Goal: Task Accomplishment & Management: Use online tool/utility

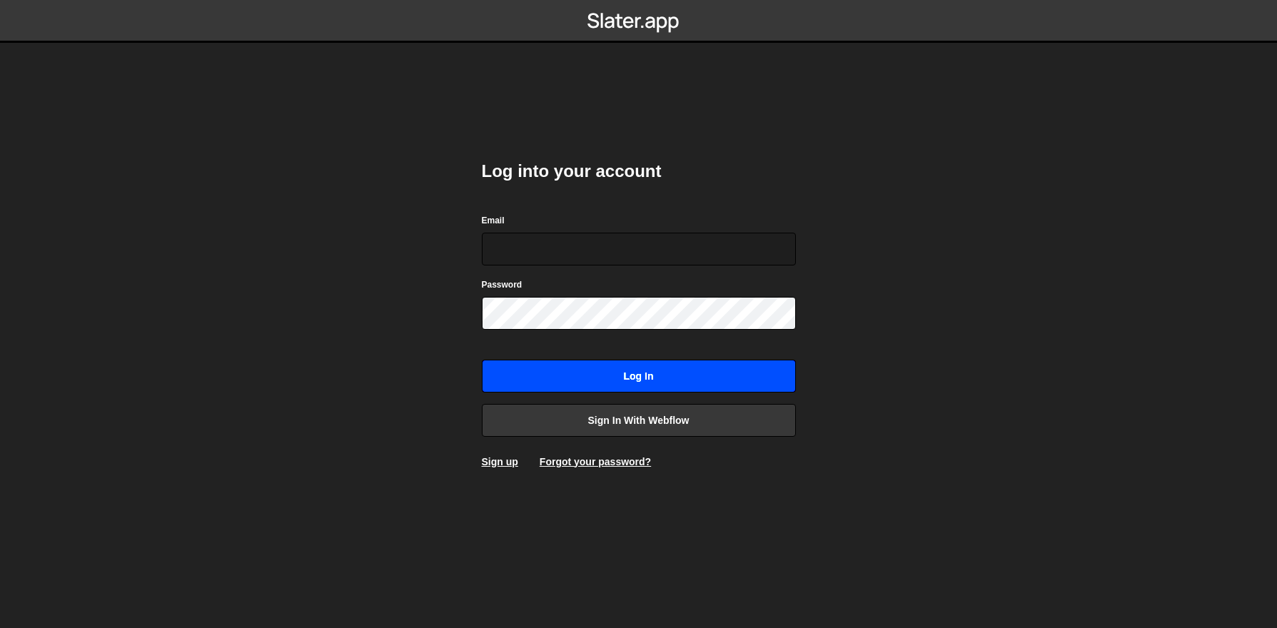
type input "[EMAIL_ADDRESS][DOMAIN_NAME]"
click at [569, 385] on input "Log in" at bounding box center [639, 376] width 314 height 33
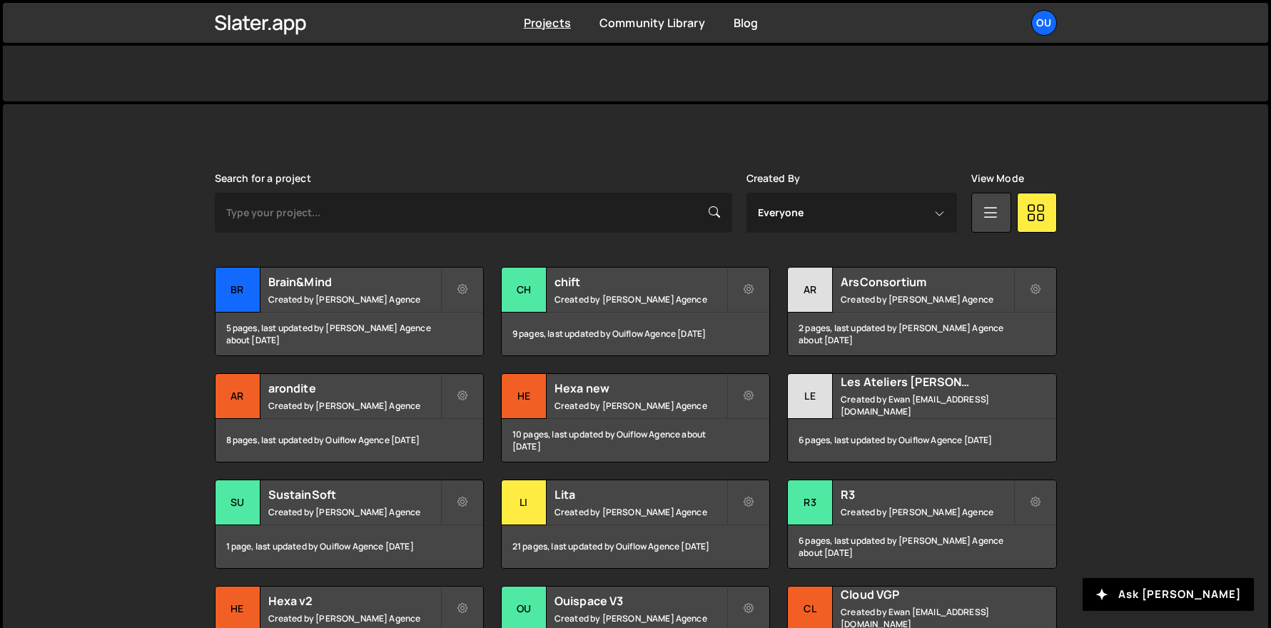
scroll to position [309, 0]
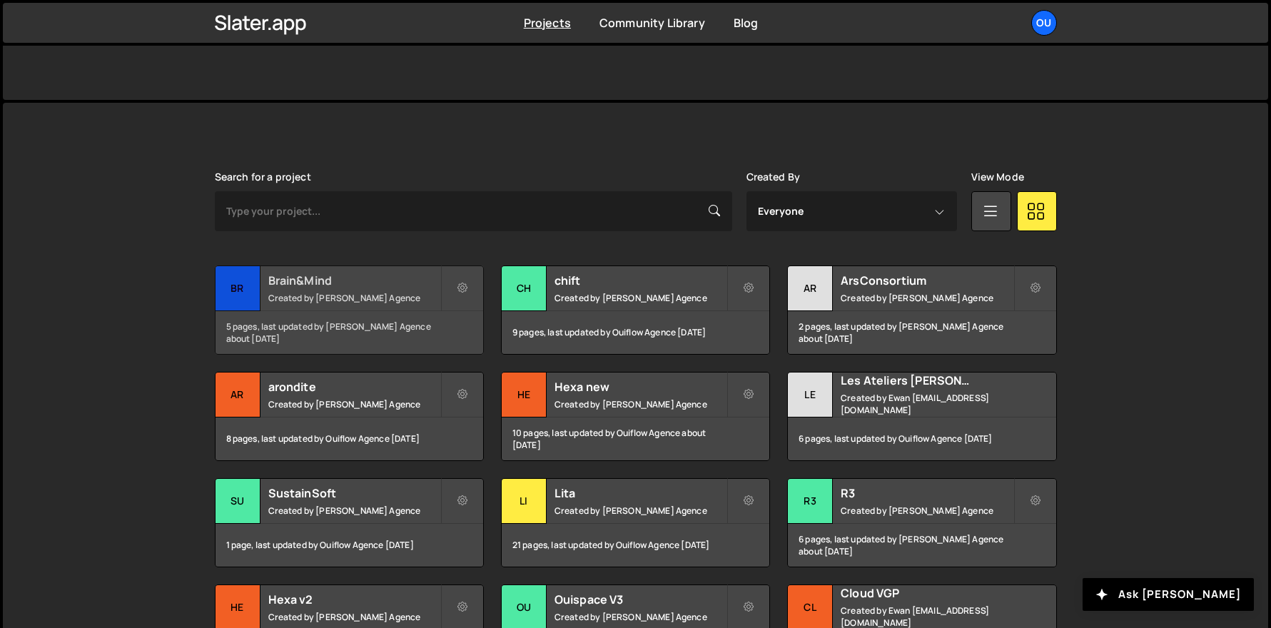
click at [387, 308] on div "Brain&Mind Created by Ouiflow Agence" at bounding box center [350, 288] width 268 height 44
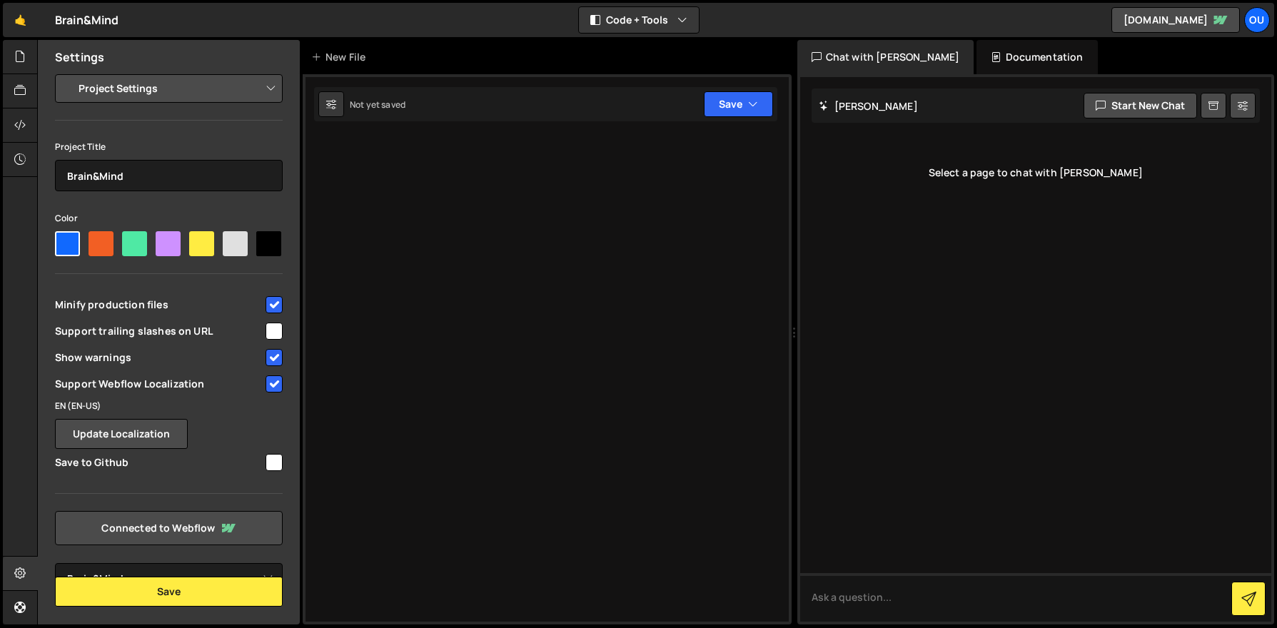
select select "6870d80b111a4fc8167fa9f9"
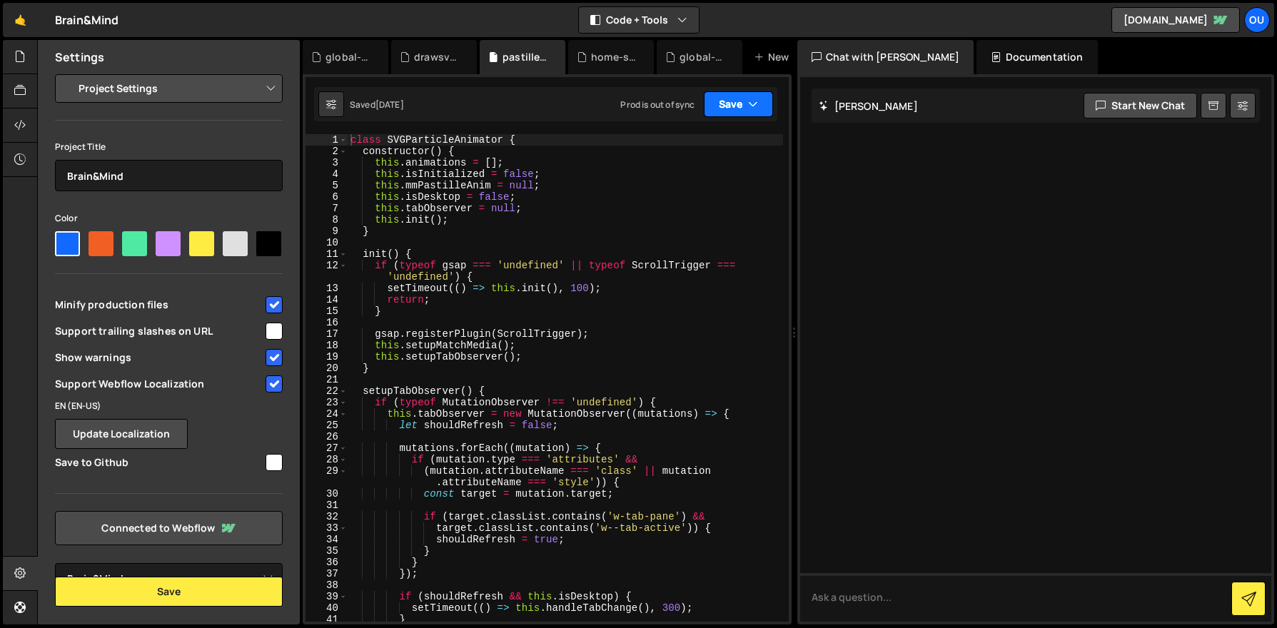
click at [759, 99] on button "Save" at bounding box center [738, 104] width 69 height 26
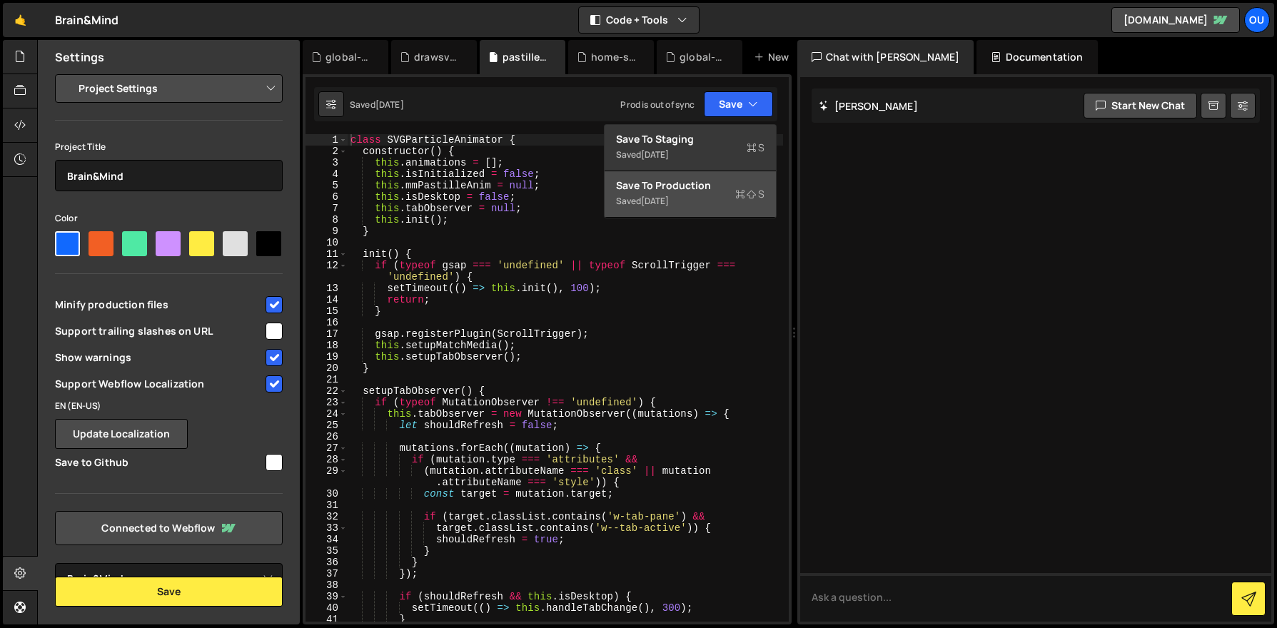
click at [724, 187] on div "Save to Production S" at bounding box center [690, 185] width 148 height 14
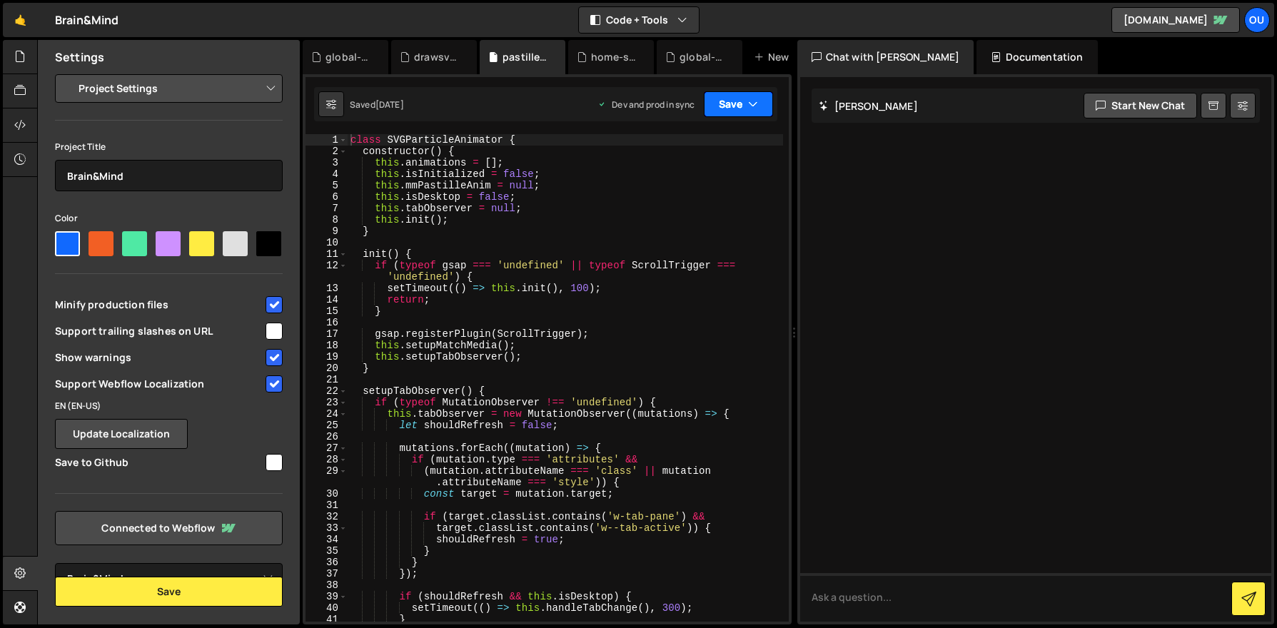
click at [761, 102] on button "Save" at bounding box center [738, 104] width 69 height 26
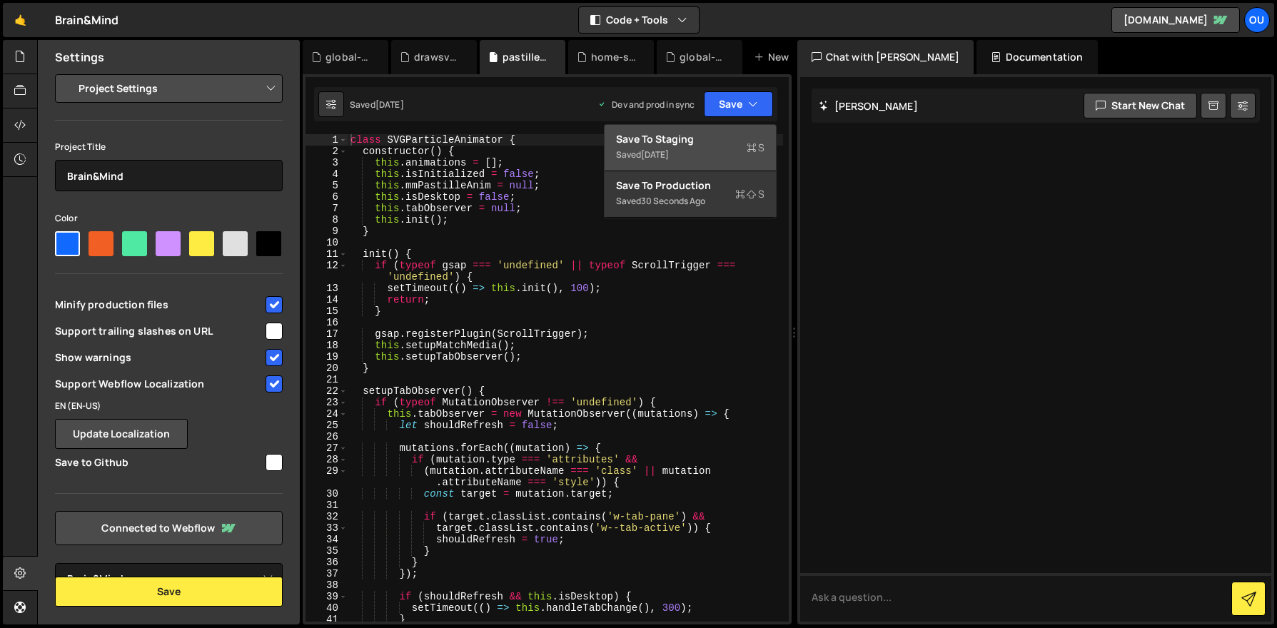
click at [729, 147] on div "Saved 3 days ago" at bounding box center [690, 154] width 148 height 17
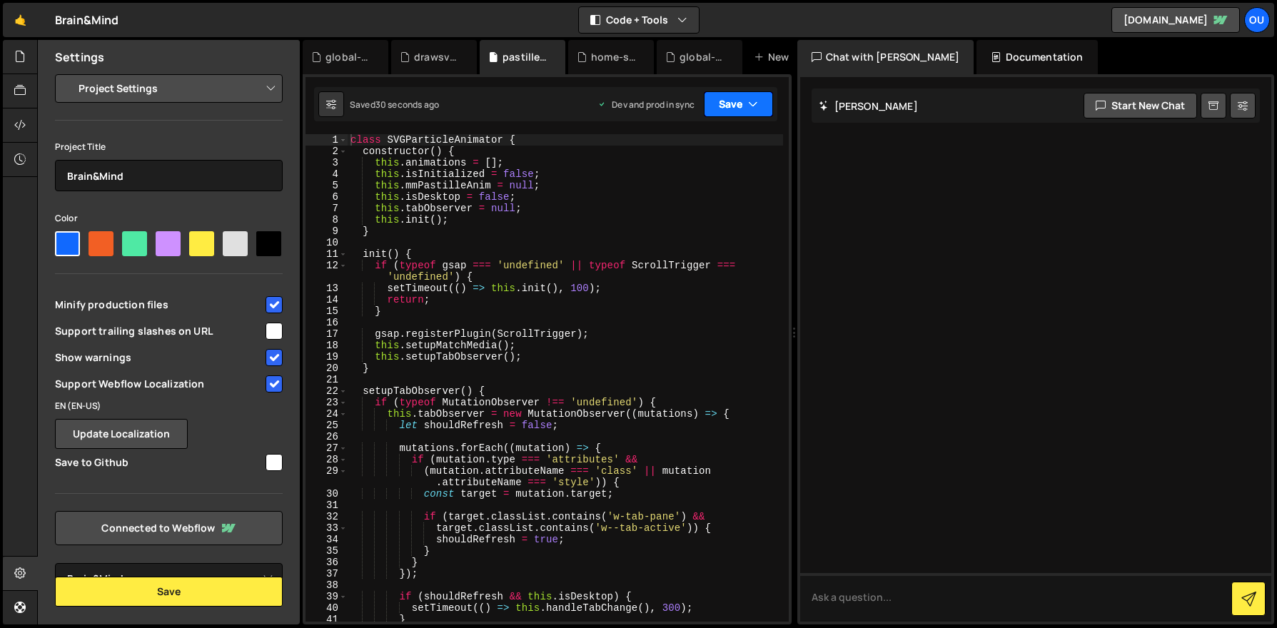
click at [752, 109] on icon "button" at bounding box center [753, 104] width 10 height 14
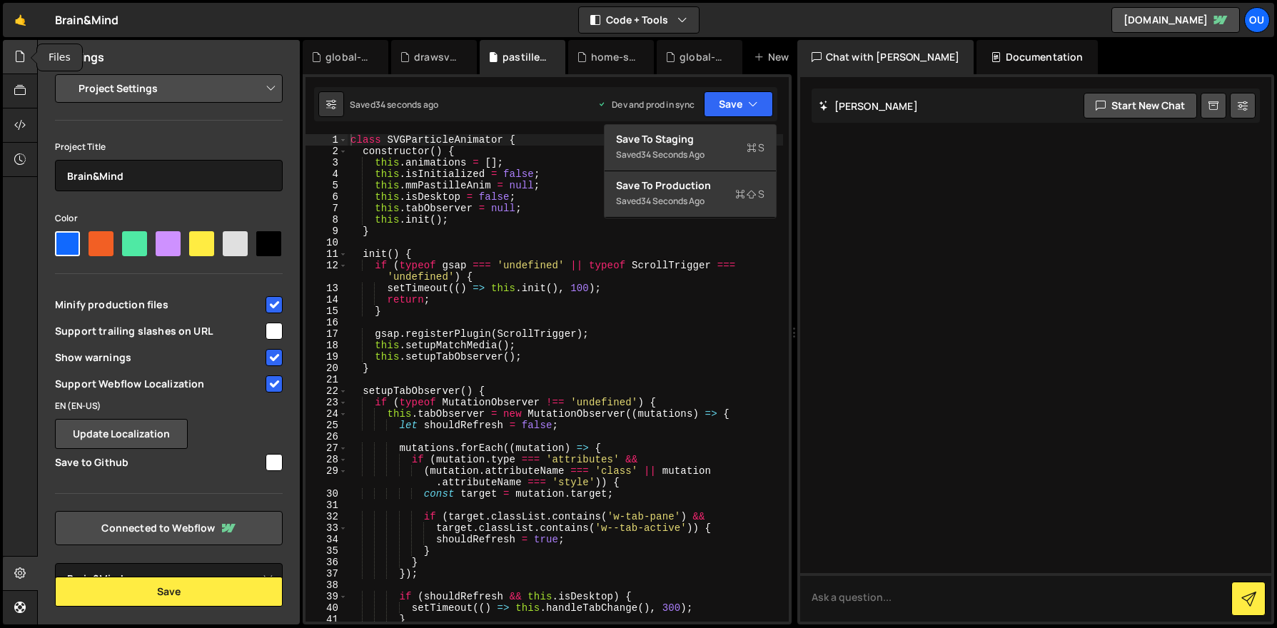
click at [25, 66] on div at bounding box center [20, 57] width 35 height 34
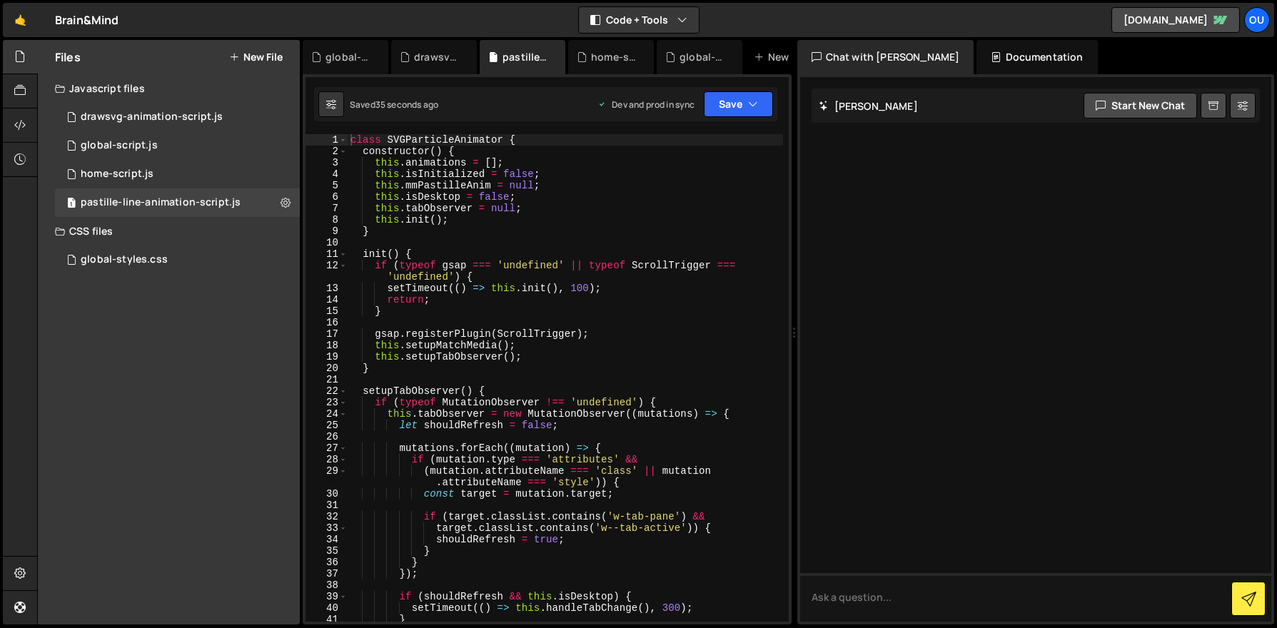
click at [123, 90] on div "Javascript files" at bounding box center [169, 88] width 262 height 29
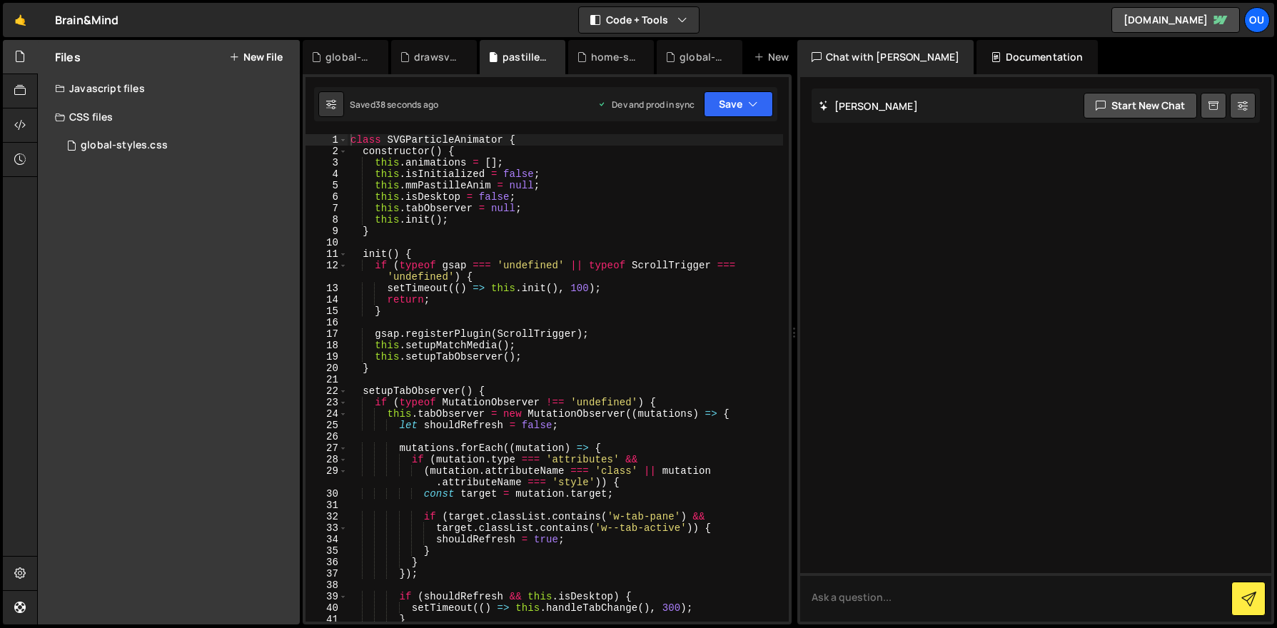
click at [108, 89] on div "Javascript files" at bounding box center [169, 88] width 262 height 29
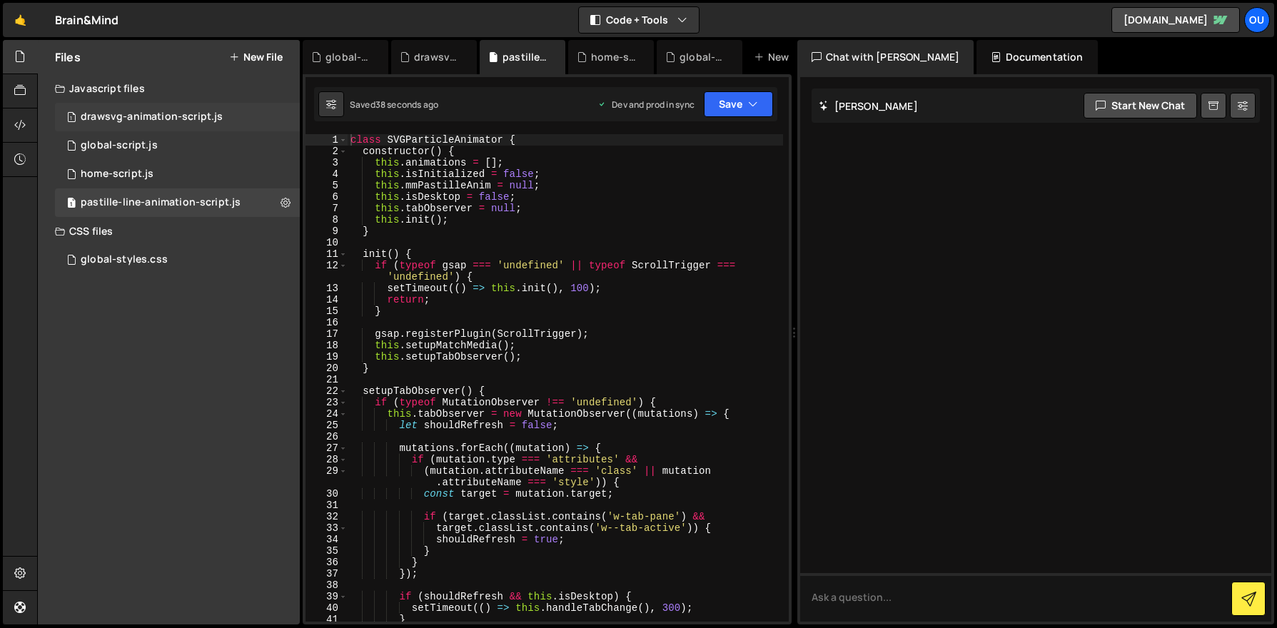
click at [108, 113] on div "drawsvg-animation-script.js" at bounding box center [152, 117] width 142 height 13
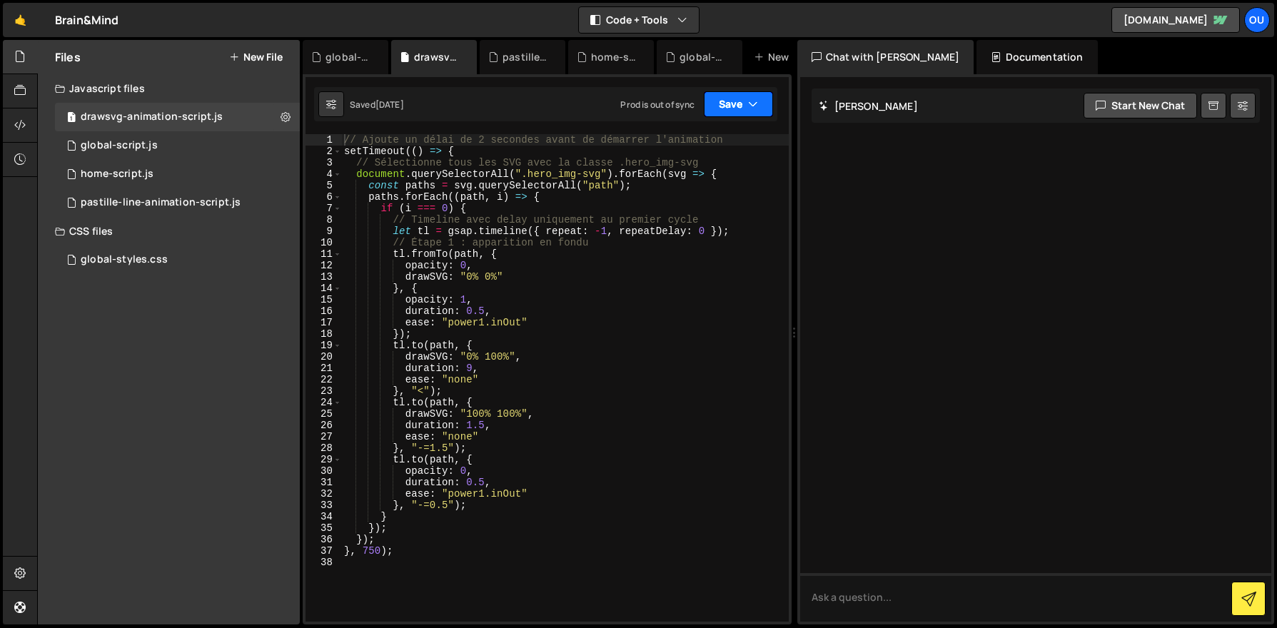
click at [734, 108] on button "Save" at bounding box center [738, 104] width 69 height 26
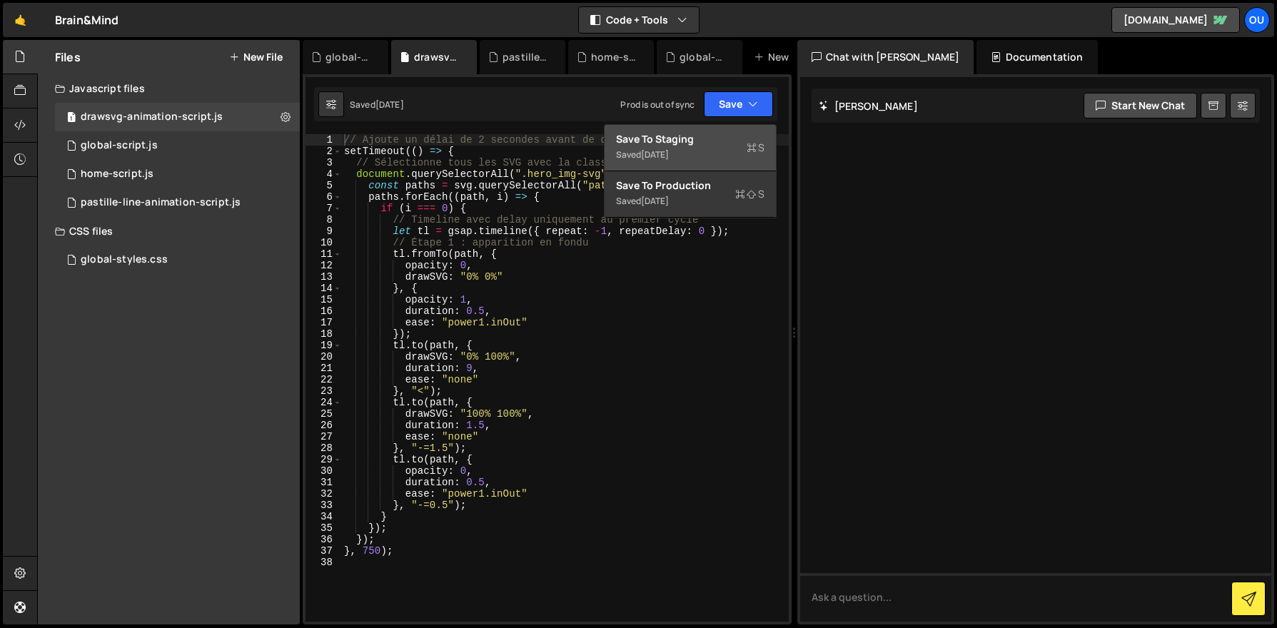
click at [709, 139] on div "Save to Staging S" at bounding box center [690, 139] width 148 height 14
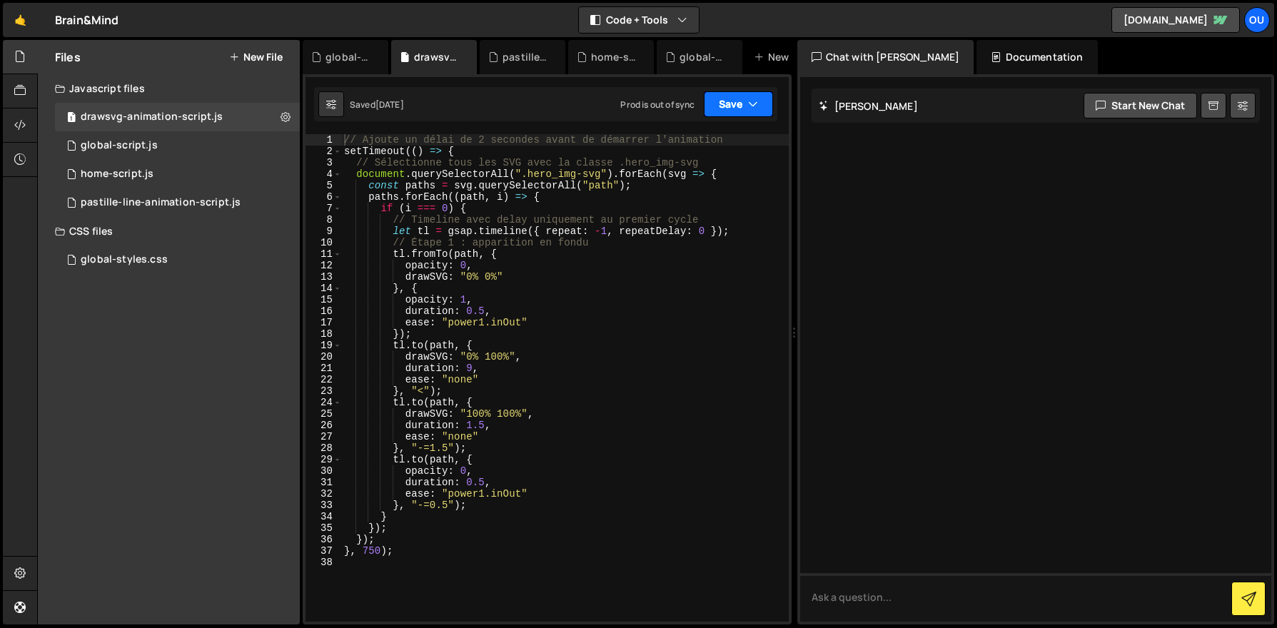
click at [746, 112] on button "Save" at bounding box center [738, 104] width 69 height 26
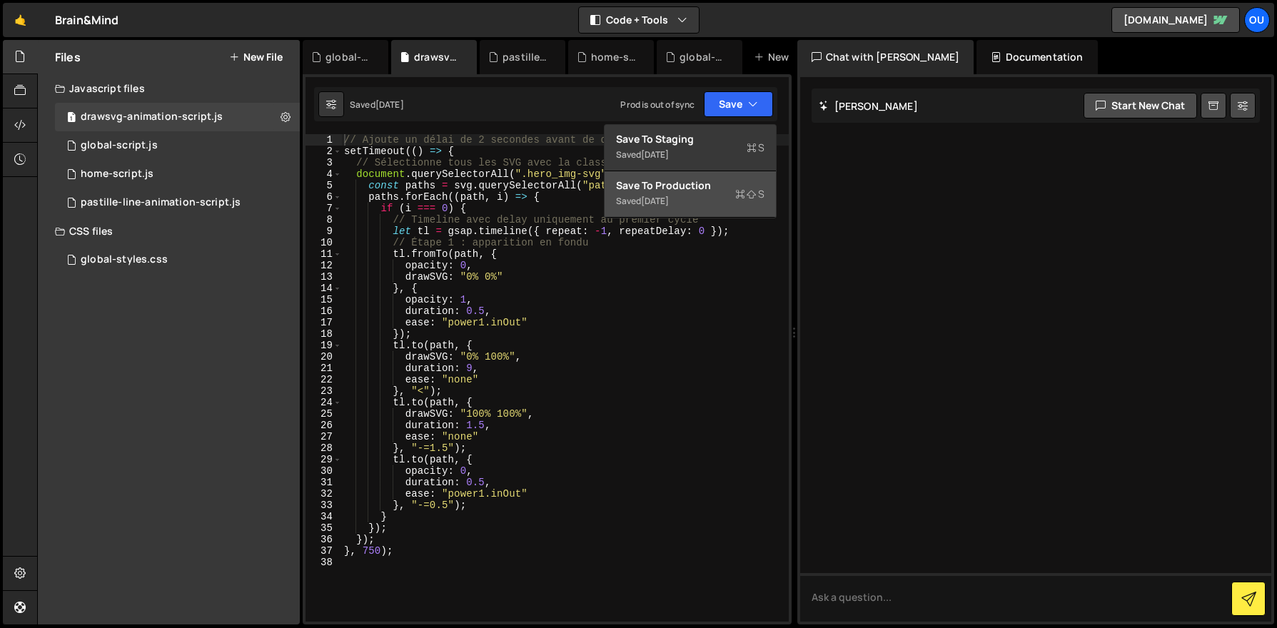
click at [699, 200] on div "Saved 3 days ago" at bounding box center [690, 201] width 148 height 17
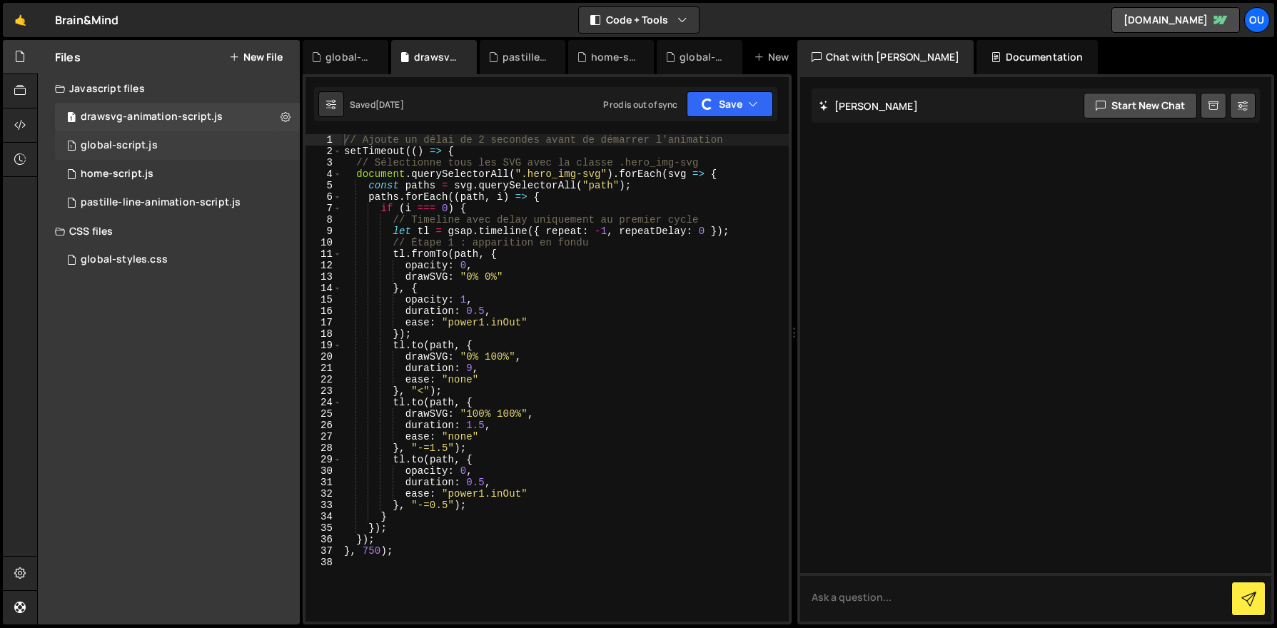
click at [134, 145] on div "global-script.js" at bounding box center [119, 145] width 77 height 13
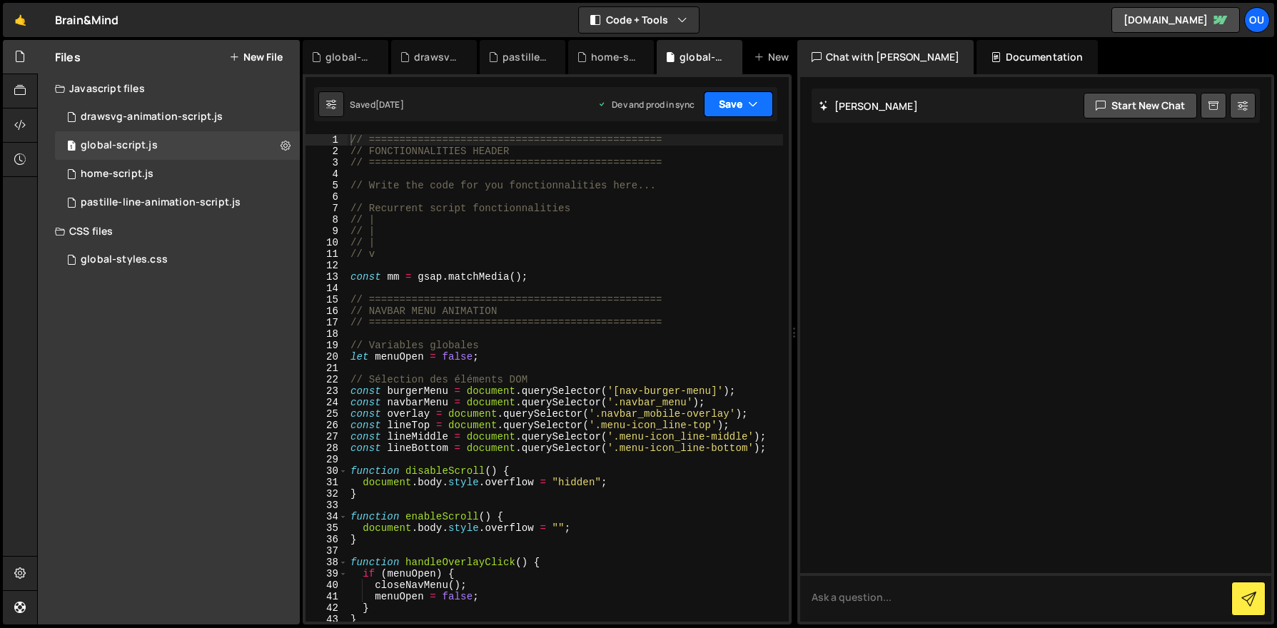
click at [738, 106] on button "Save" at bounding box center [738, 104] width 69 height 26
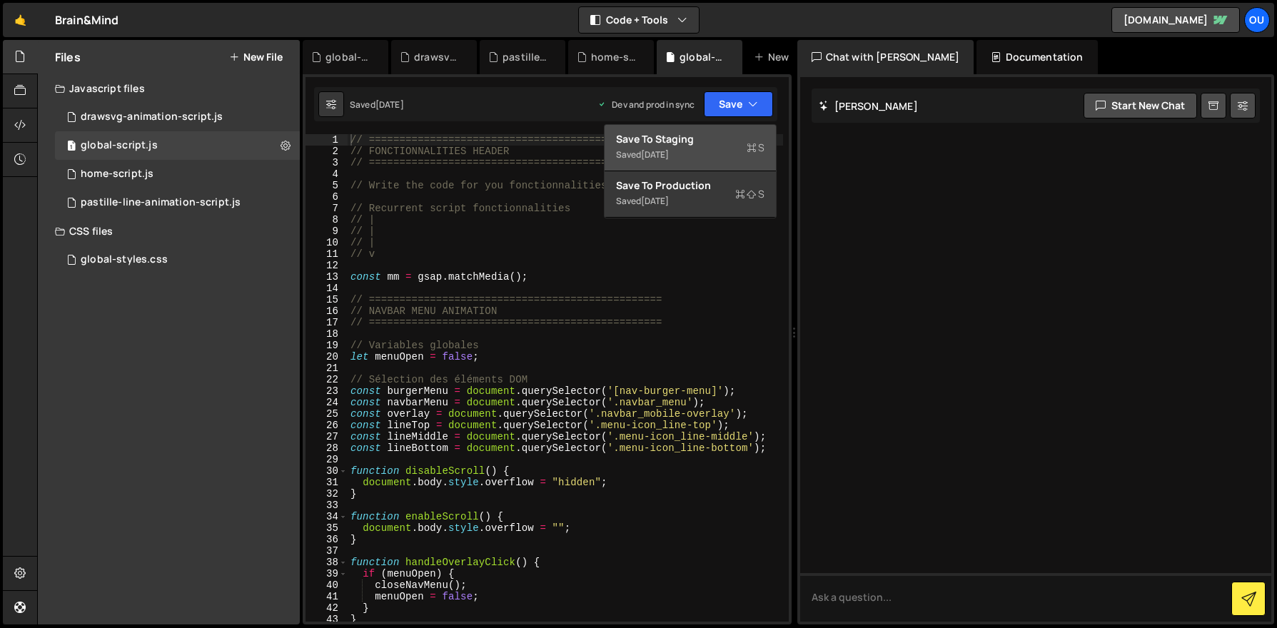
click at [708, 145] on div "Save to Staging S" at bounding box center [690, 139] width 148 height 14
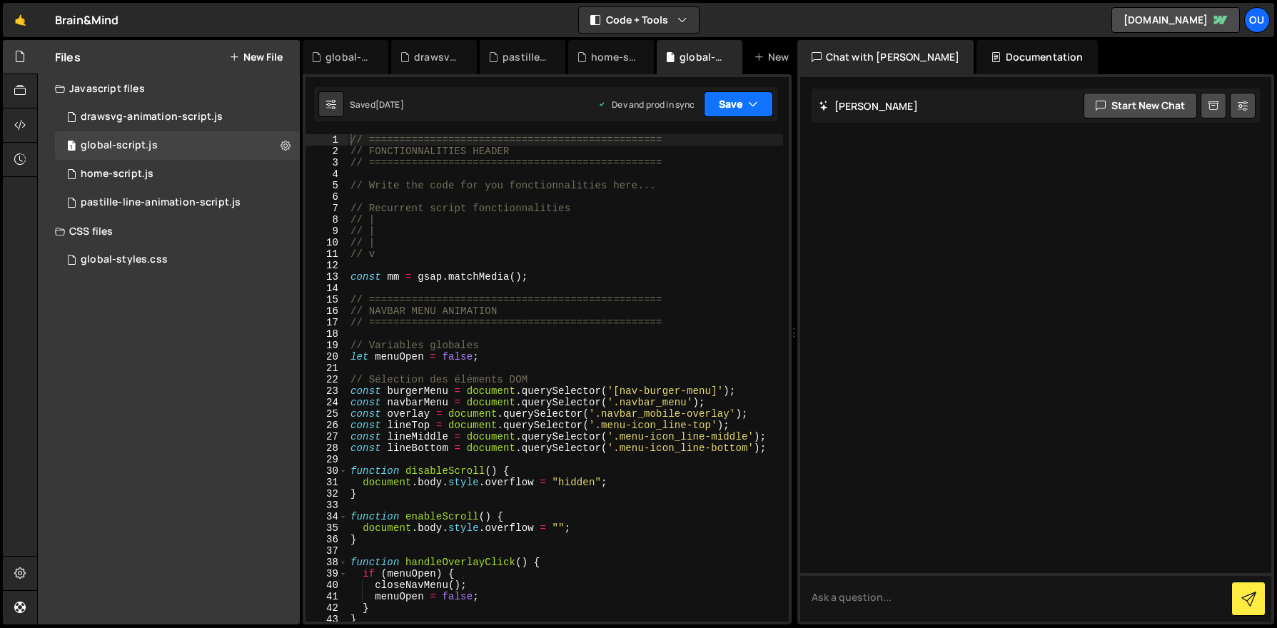
click at [757, 108] on icon "button" at bounding box center [753, 104] width 10 height 14
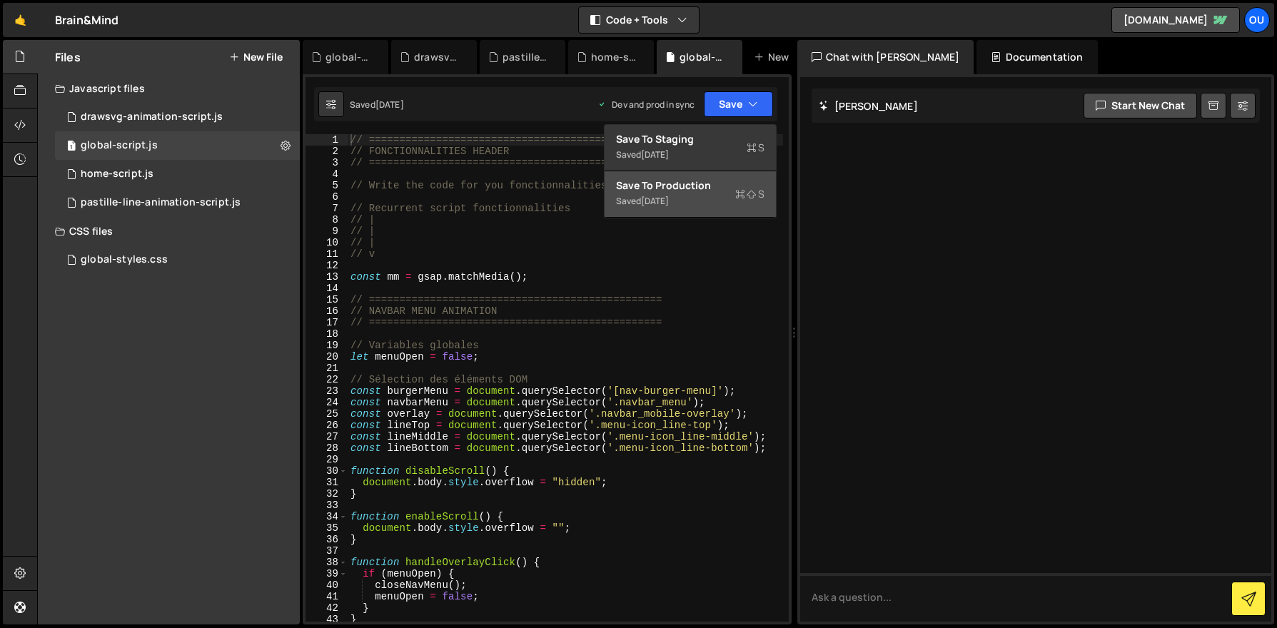
click at [709, 197] on div "Saved 1 month ago" at bounding box center [690, 201] width 148 height 17
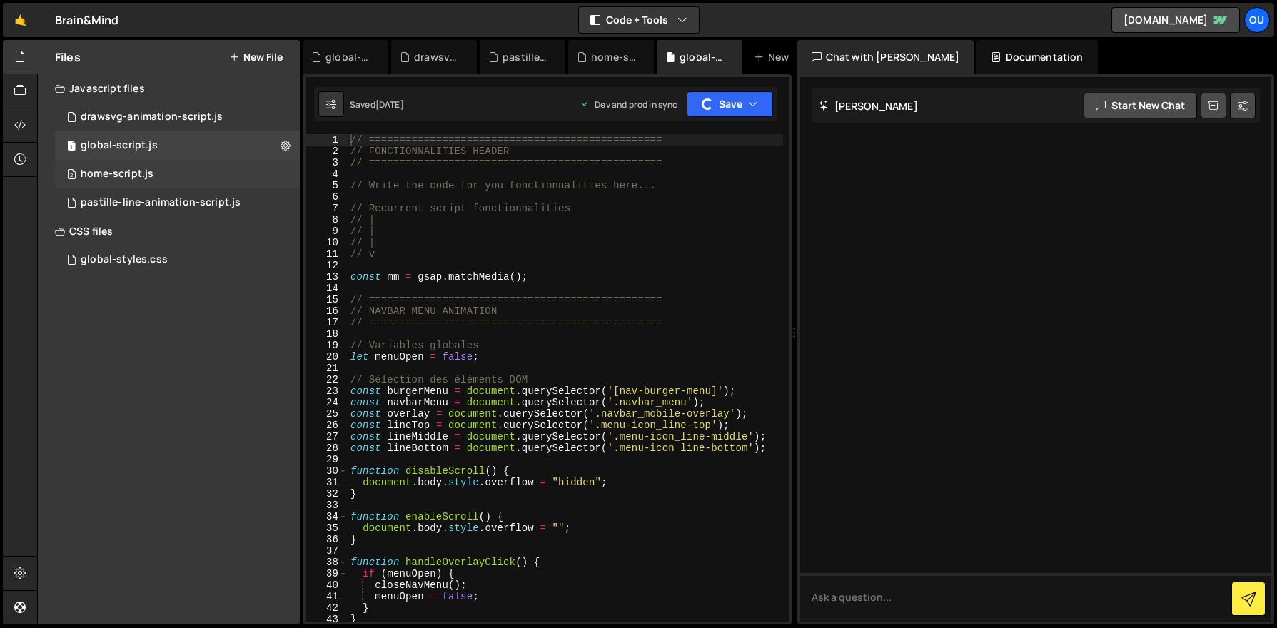
click at [134, 176] on div "home-script.js" at bounding box center [117, 174] width 73 height 13
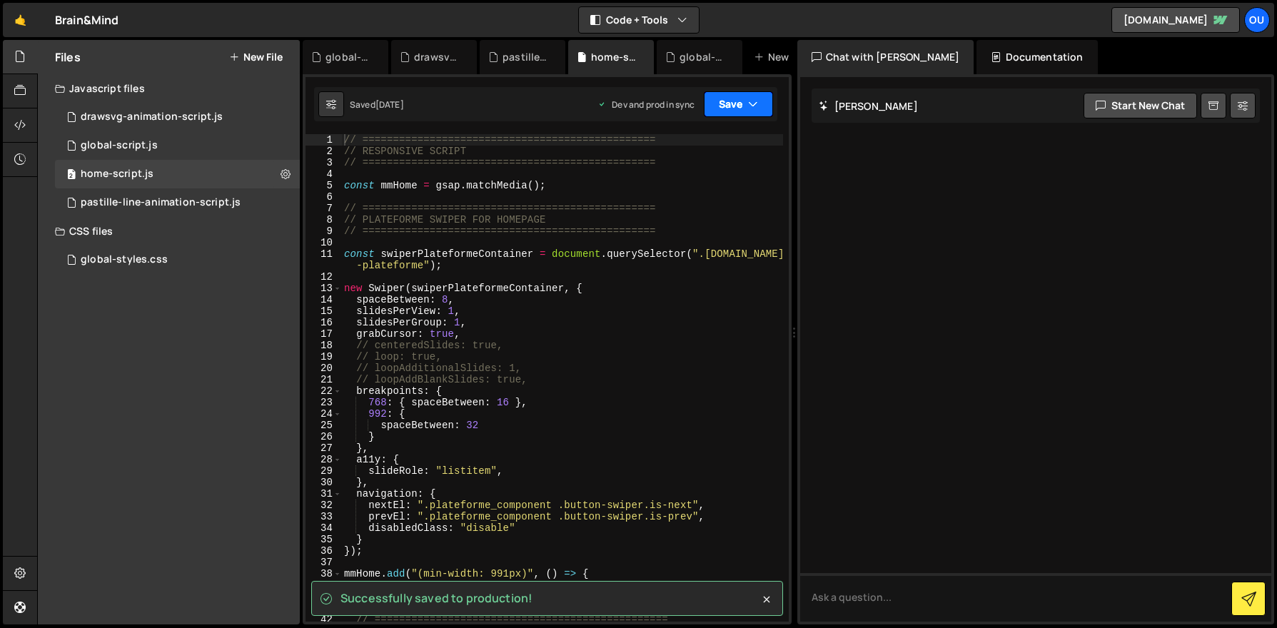
click at [746, 101] on button "Save" at bounding box center [738, 104] width 69 height 26
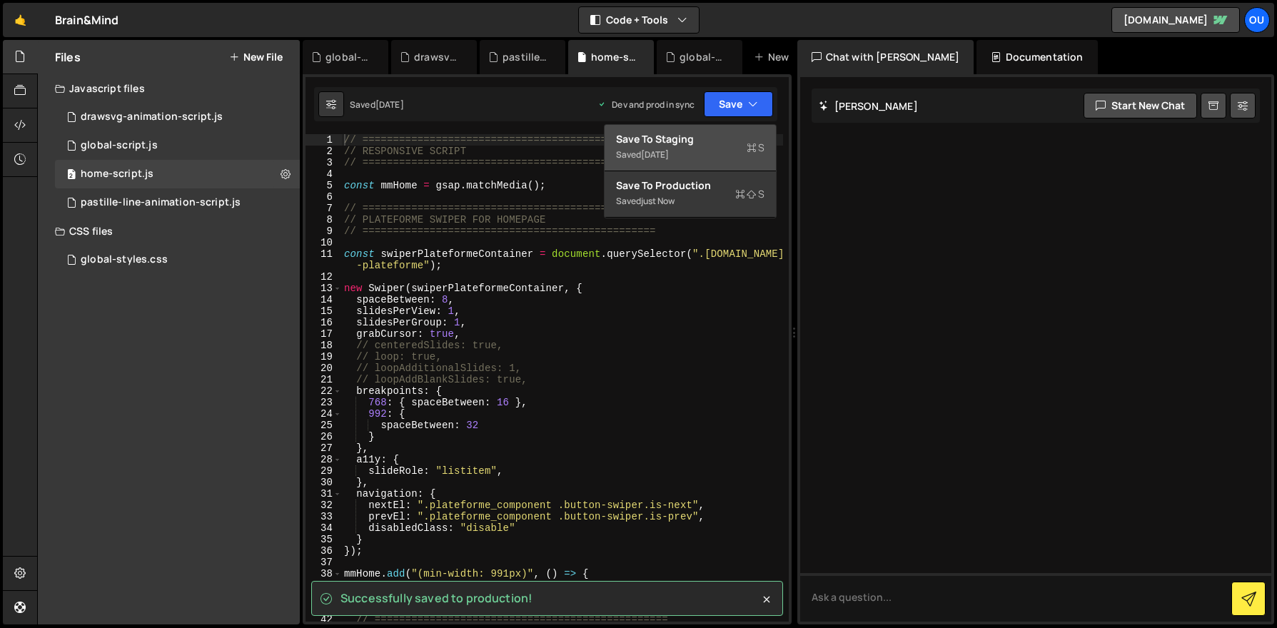
click at [728, 136] on div "Save to Staging S" at bounding box center [690, 139] width 148 height 14
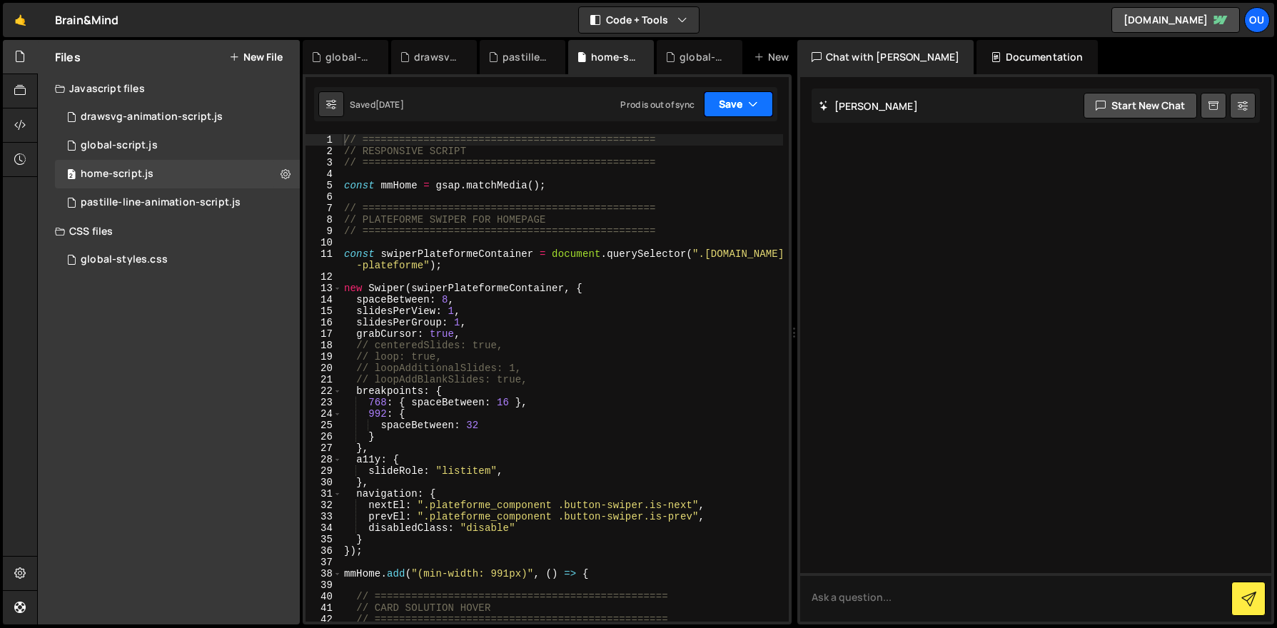
click at [759, 101] on button "Save" at bounding box center [738, 104] width 69 height 26
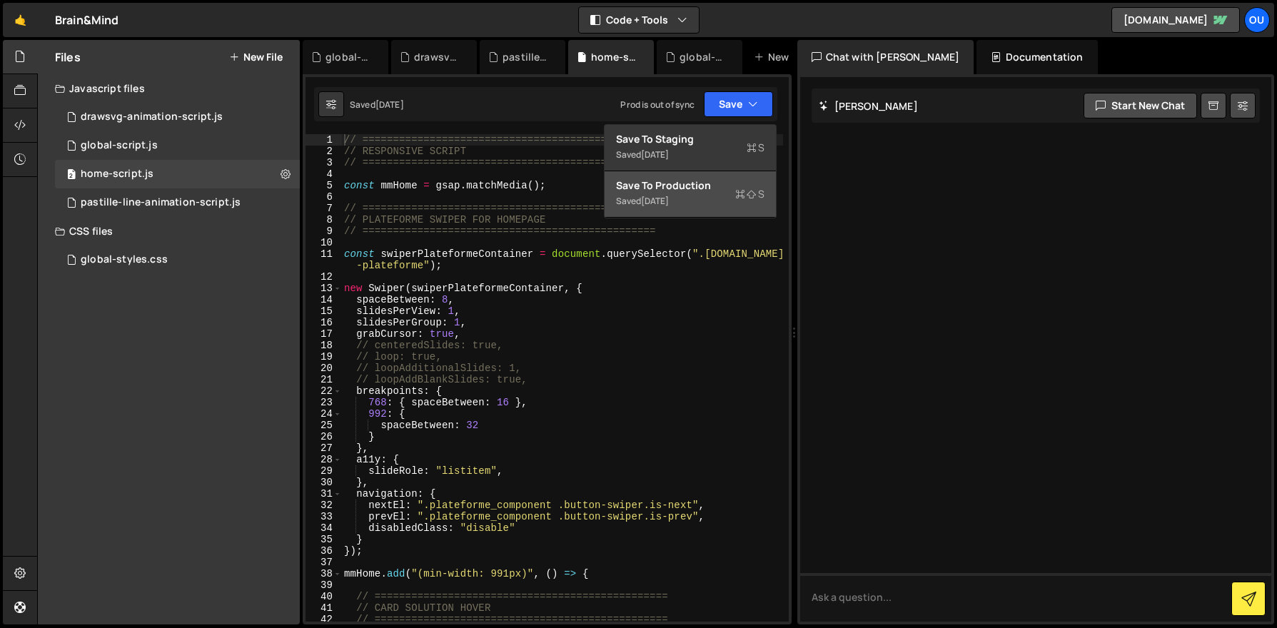
click at [683, 186] on div "Save to Production S" at bounding box center [690, 185] width 148 height 14
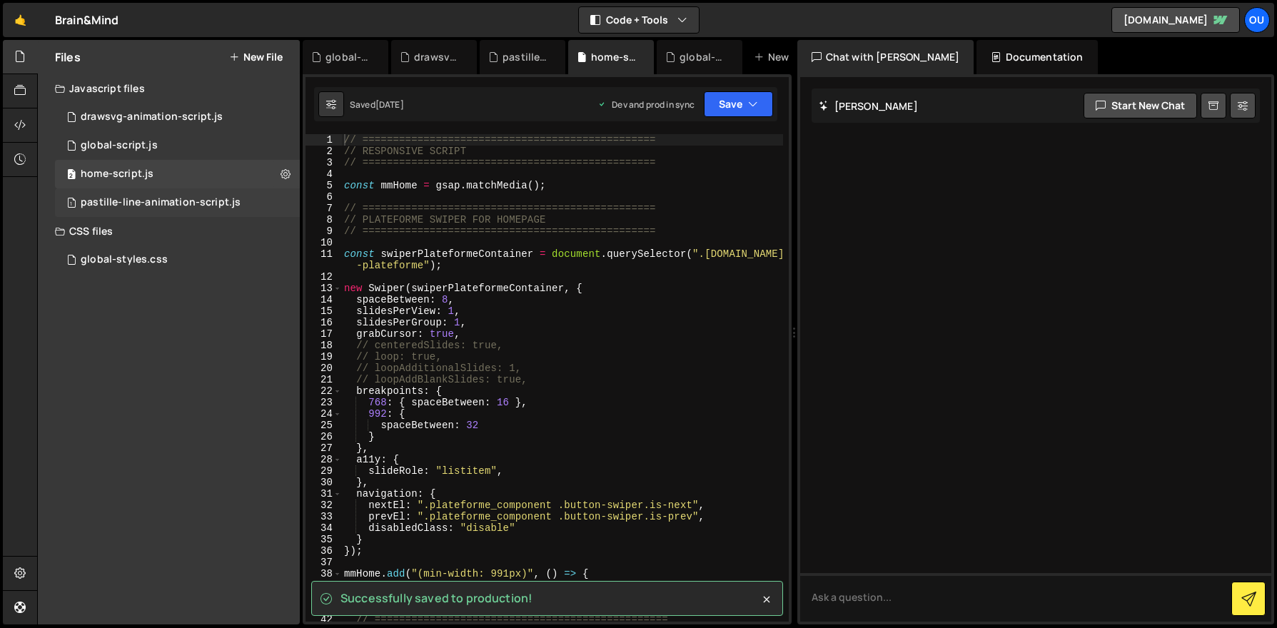
click at [127, 207] on div "pastille-line-animation-script.js" at bounding box center [161, 202] width 160 height 13
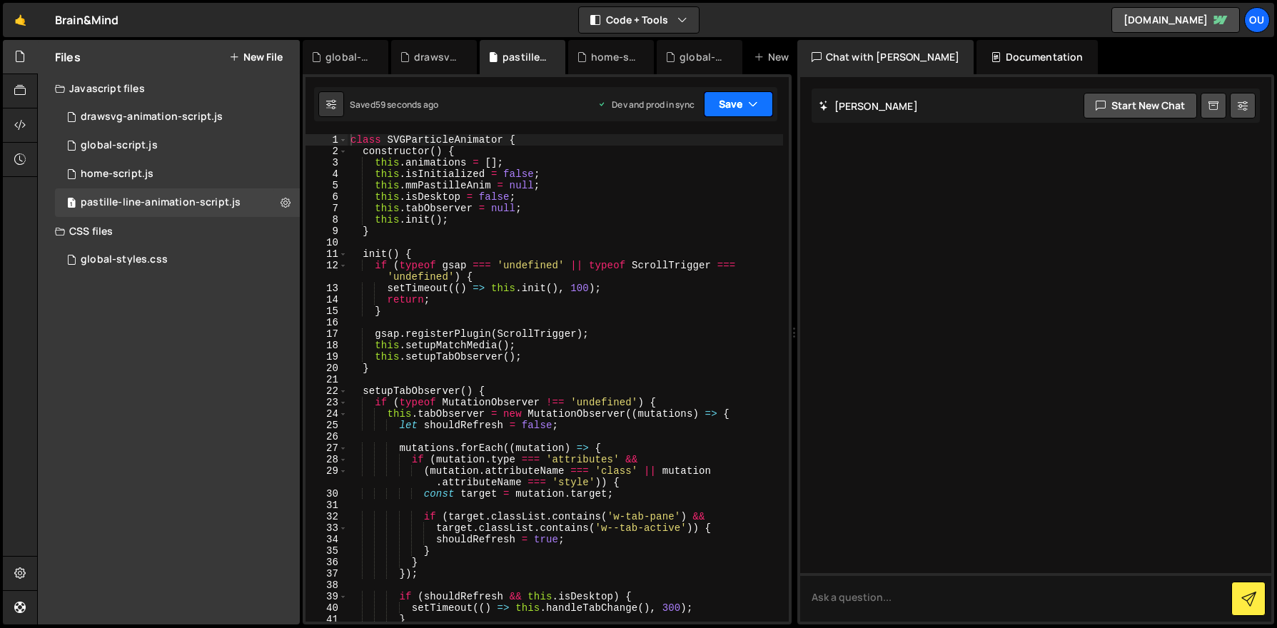
click at [741, 101] on button "Save" at bounding box center [738, 104] width 69 height 26
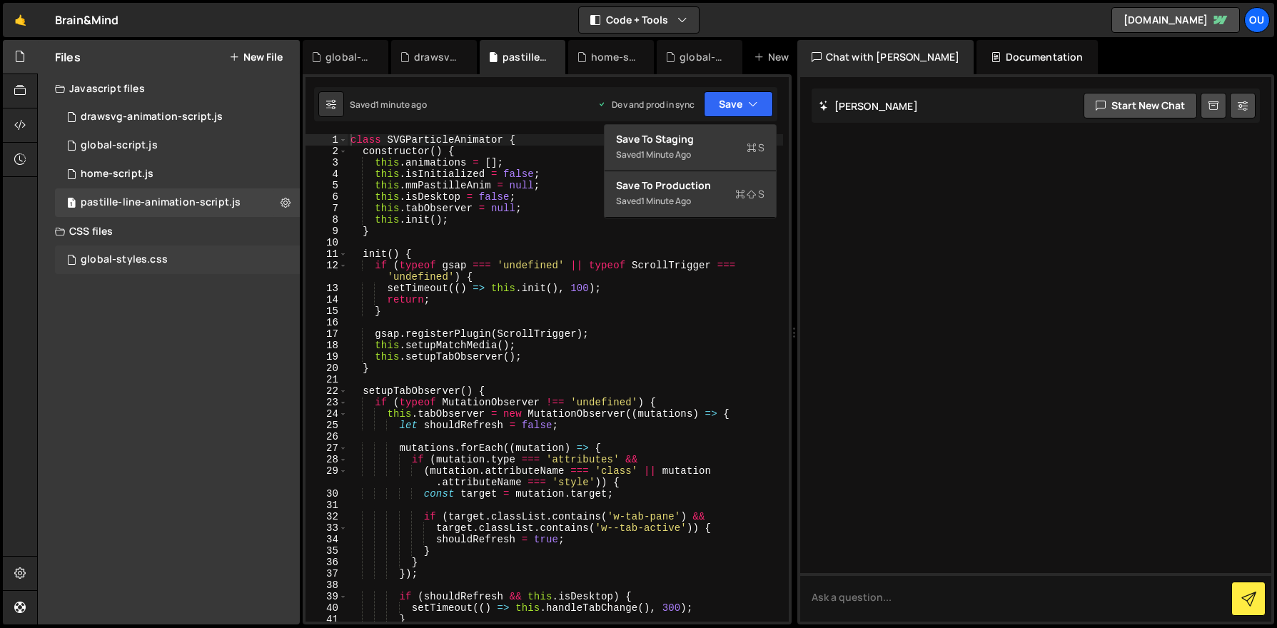
click at [118, 258] on div "global-styles.css" at bounding box center [124, 259] width 87 height 13
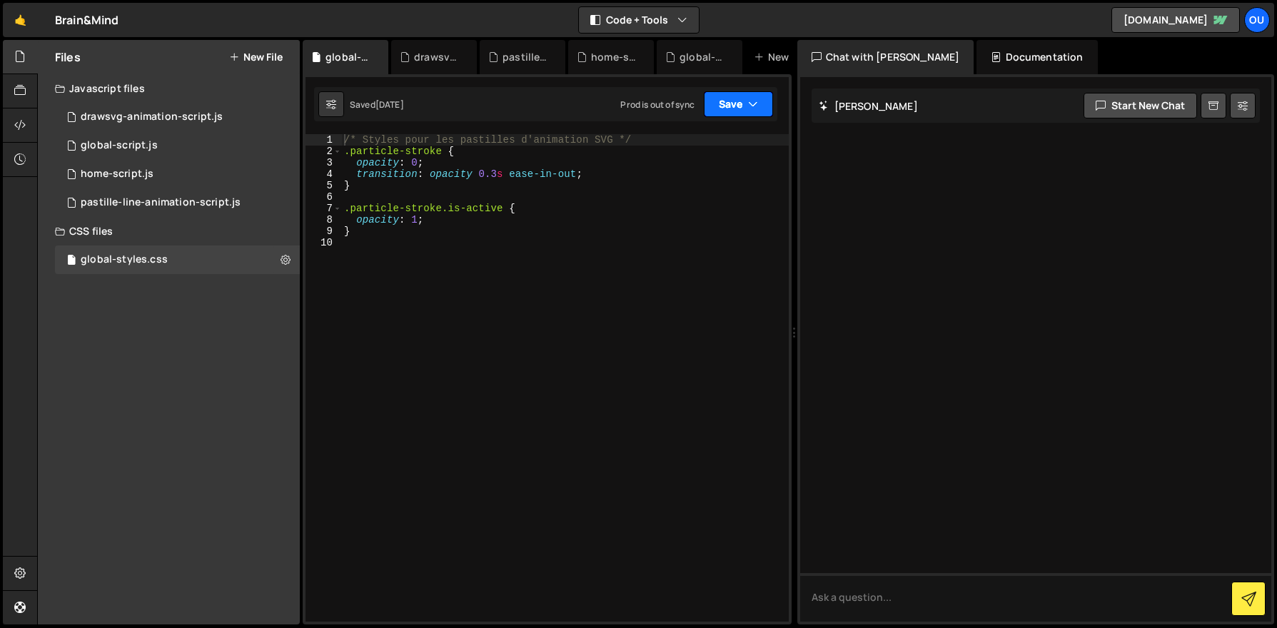
click at [732, 96] on button "Save" at bounding box center [738, 104] width 69 height 26
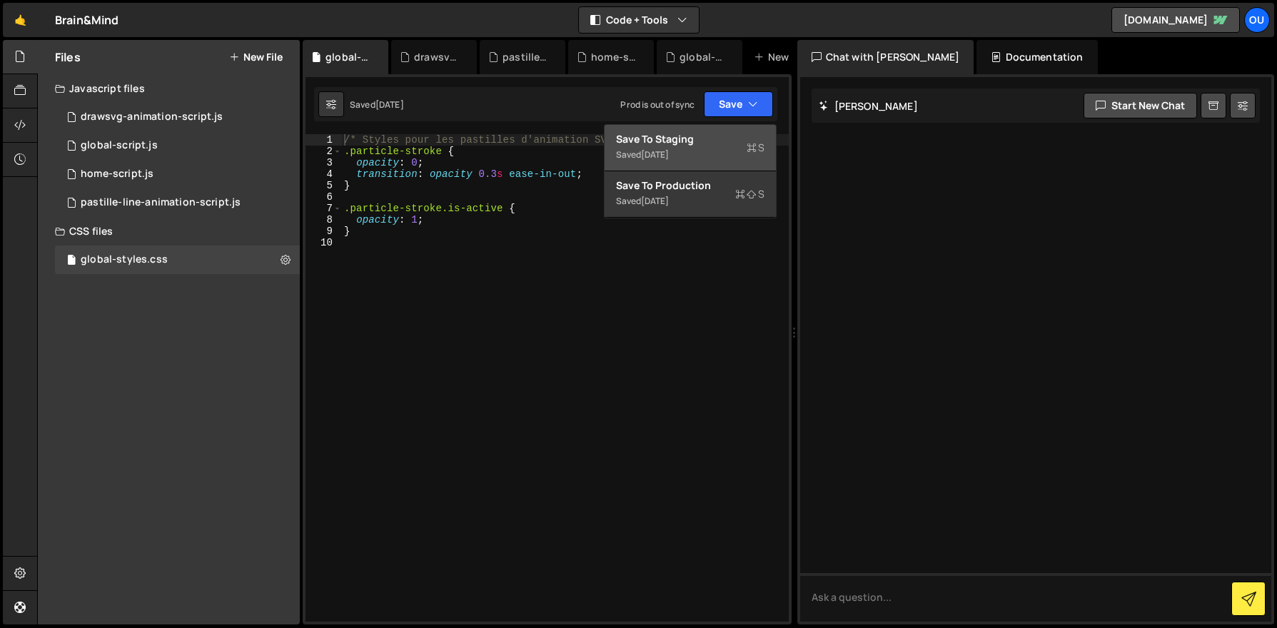
click at [703, 151] on div "Saved 1 month ago" at bounding box center [690, 154] width 148 height 17
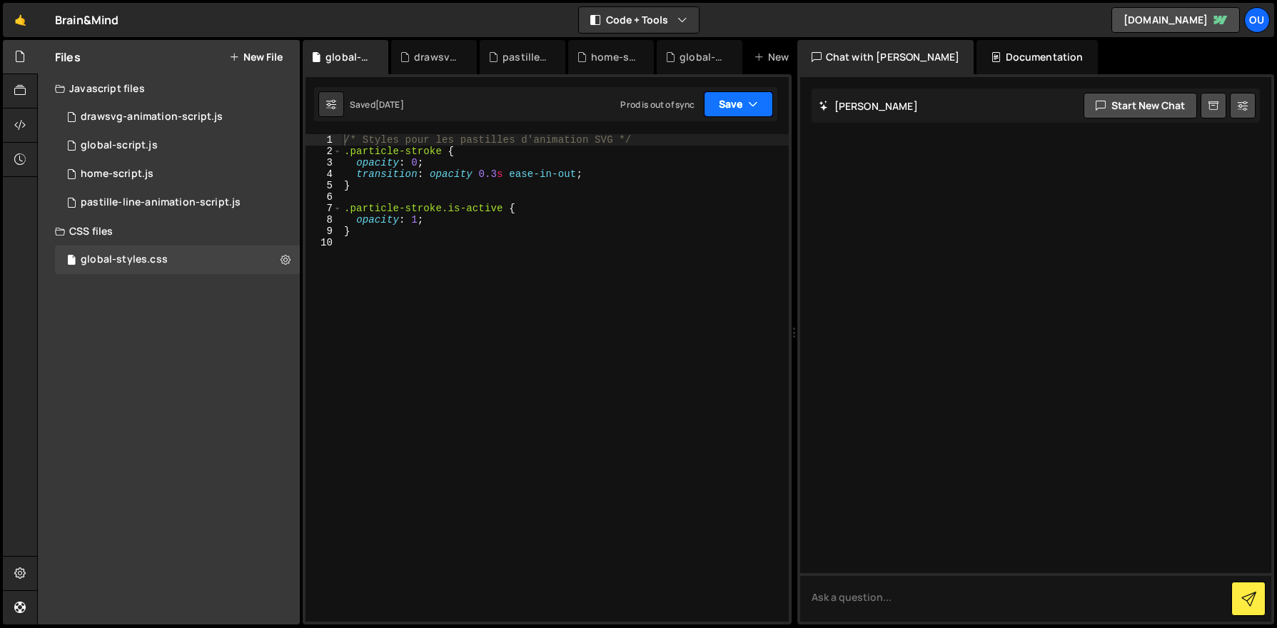
click at [754, 102] on icon "button" at bounding box center [753, 104] width 10 height 14
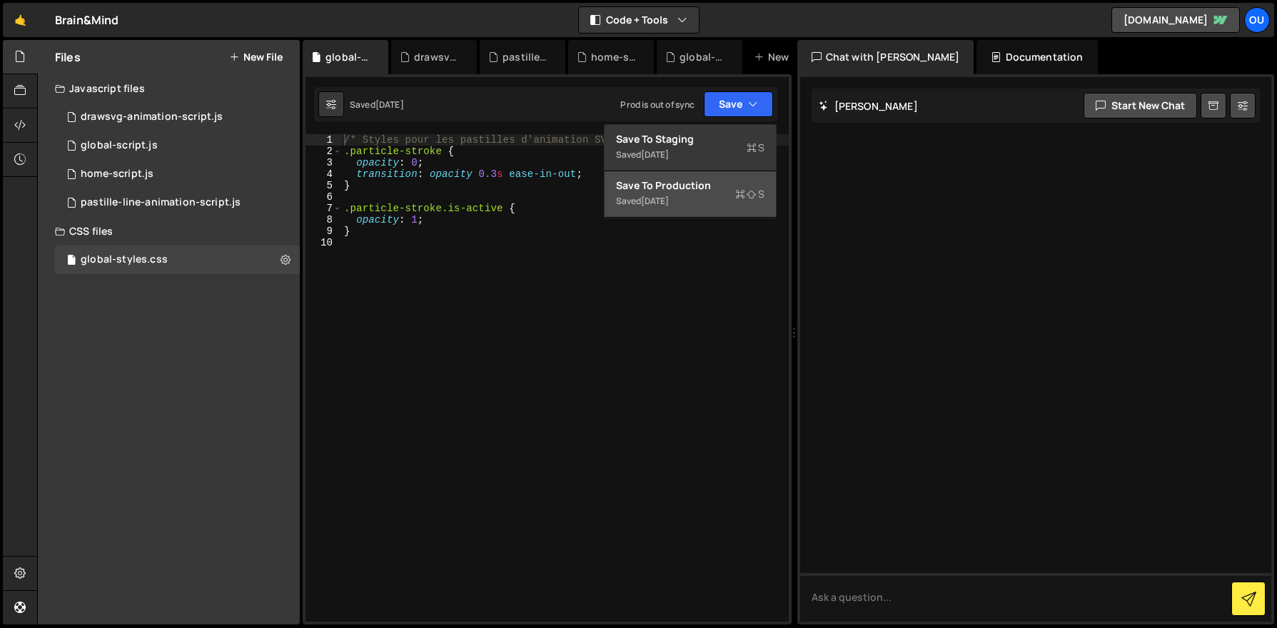
click at [724, 191] on div "Save to Production S" at bounding box center [690, 185] width 148 height 14
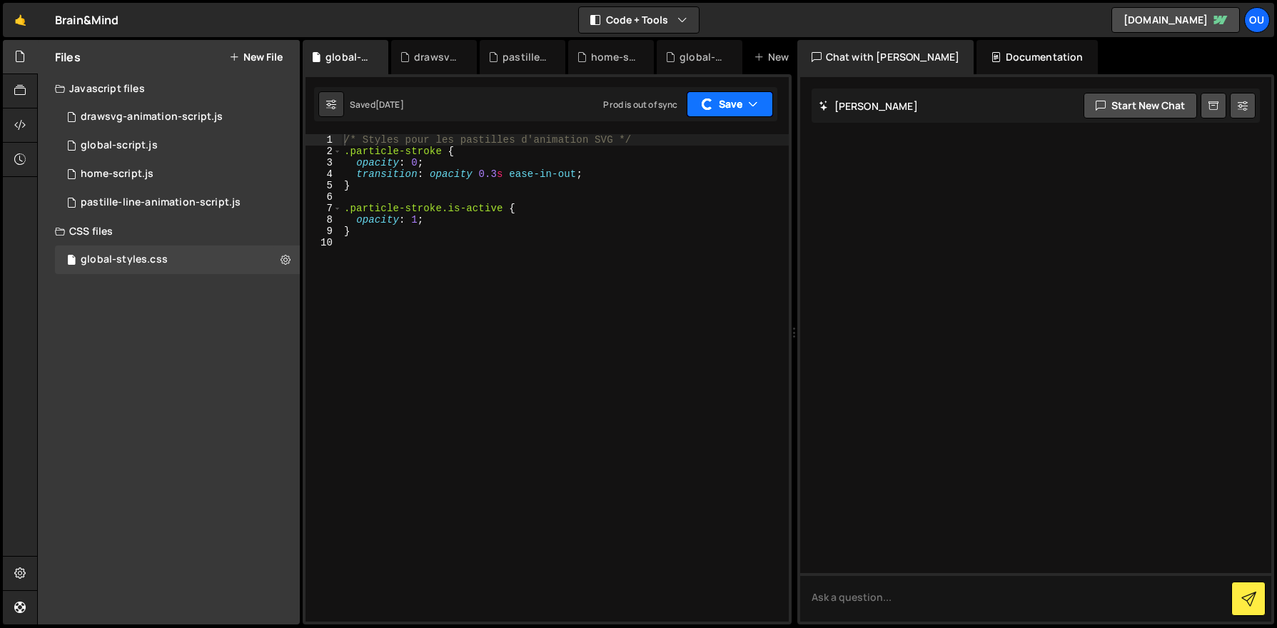
click at [759, 105] on button "Save" at bounding box center [730, 104] width 86 height 26
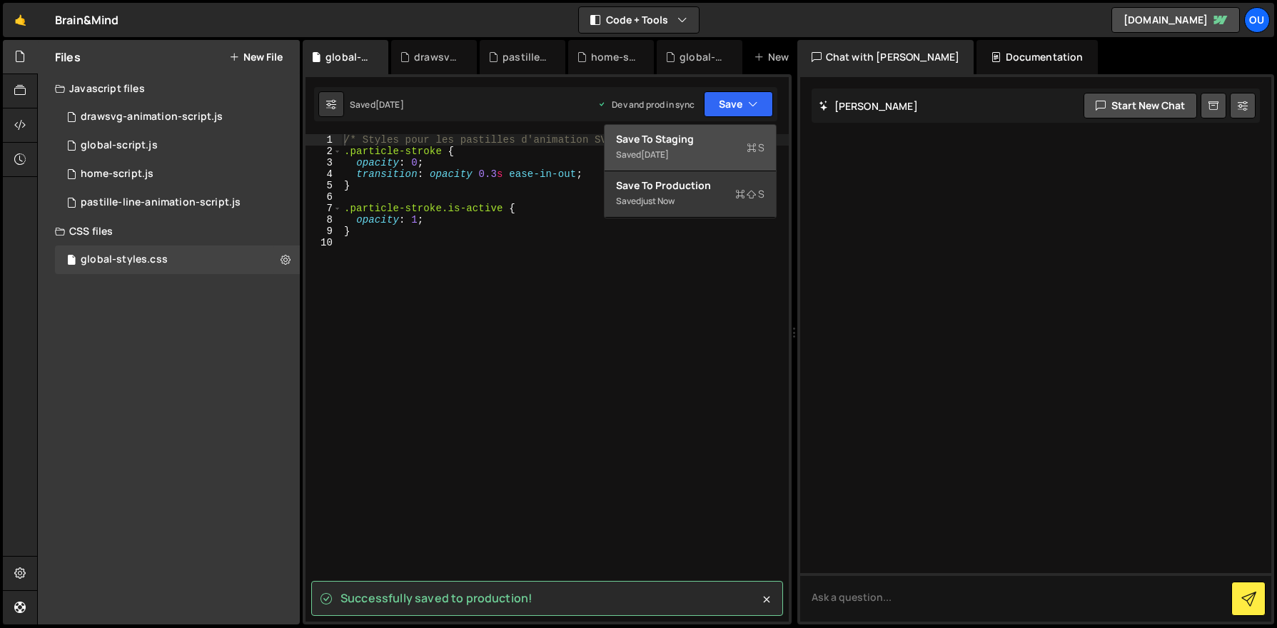
click at [726, 144] on div "Save to Staging S" at bounding box center [690, 139] width 148 height 14
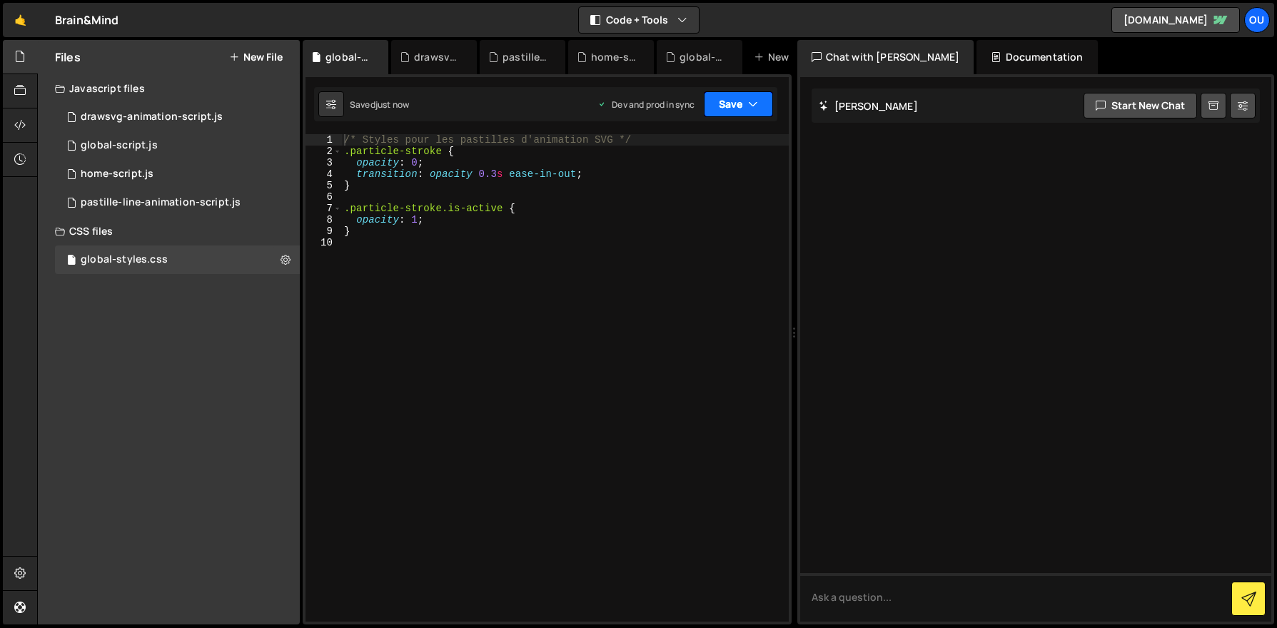
click at [762, 100] on button "Save" at bounding box center [738, 104] width 69 height 26
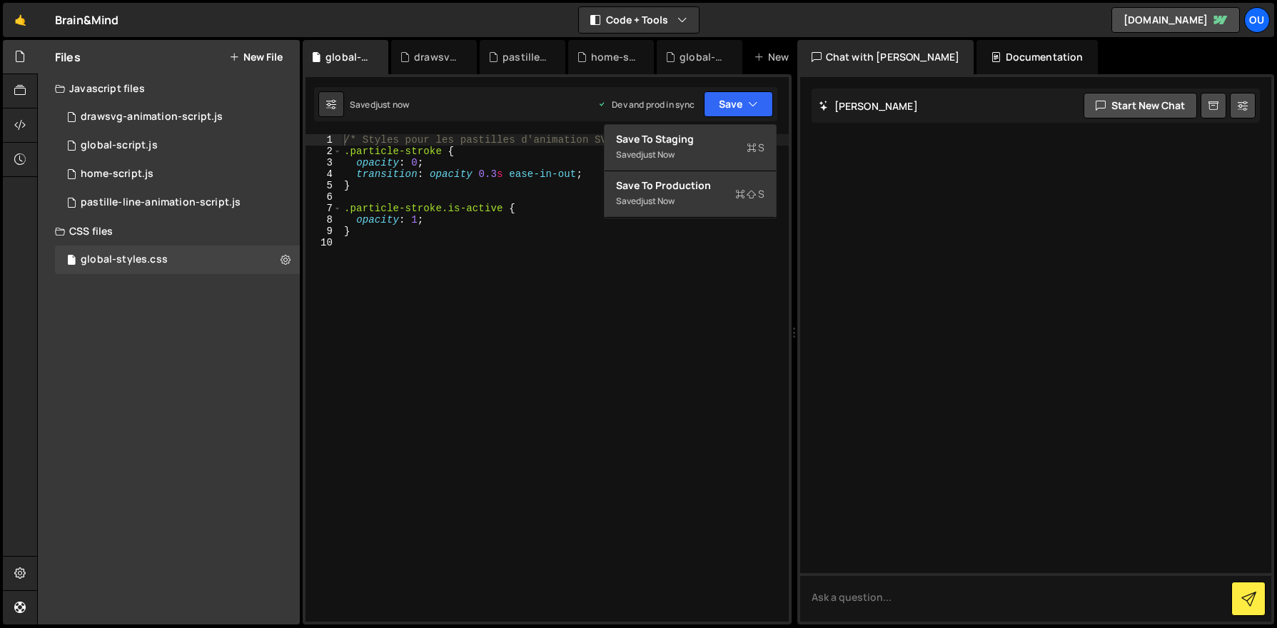
click at [112, 80] on div "Javascript files" at bounding box center [169, 88] width 262 height 29
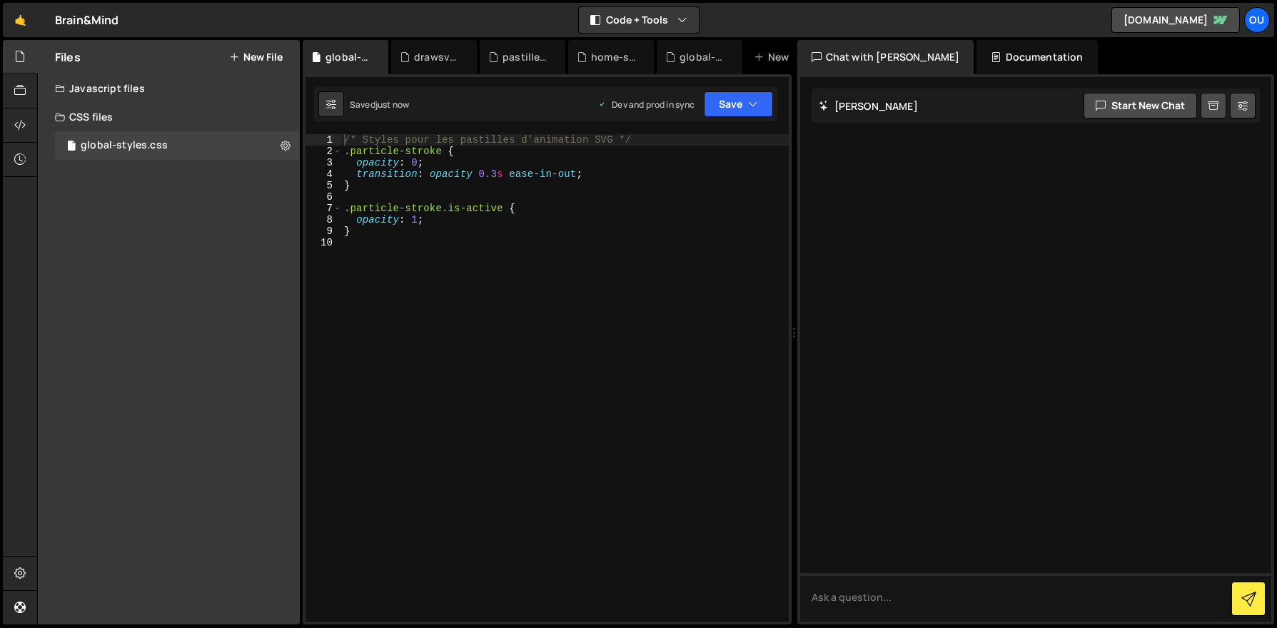
click at [97, 116] on div "CSS files" at bounding box center [169, 117] width 262 height 29
